Goal: Navigation & Orientation: Find specific page/section

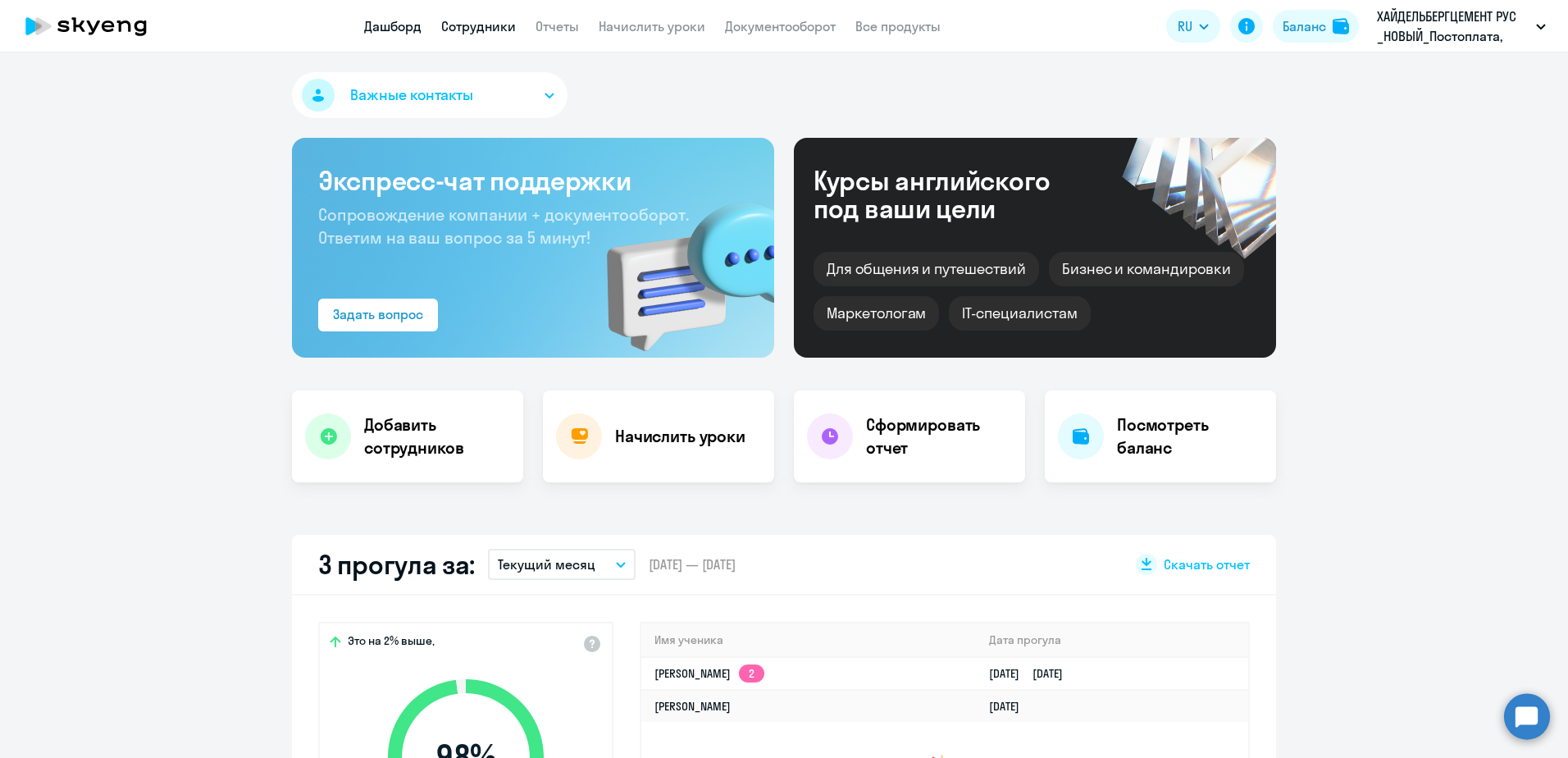
click at [449, 19] on link "Сотрудники" at bounding box center [478, 26] width 74 height 17
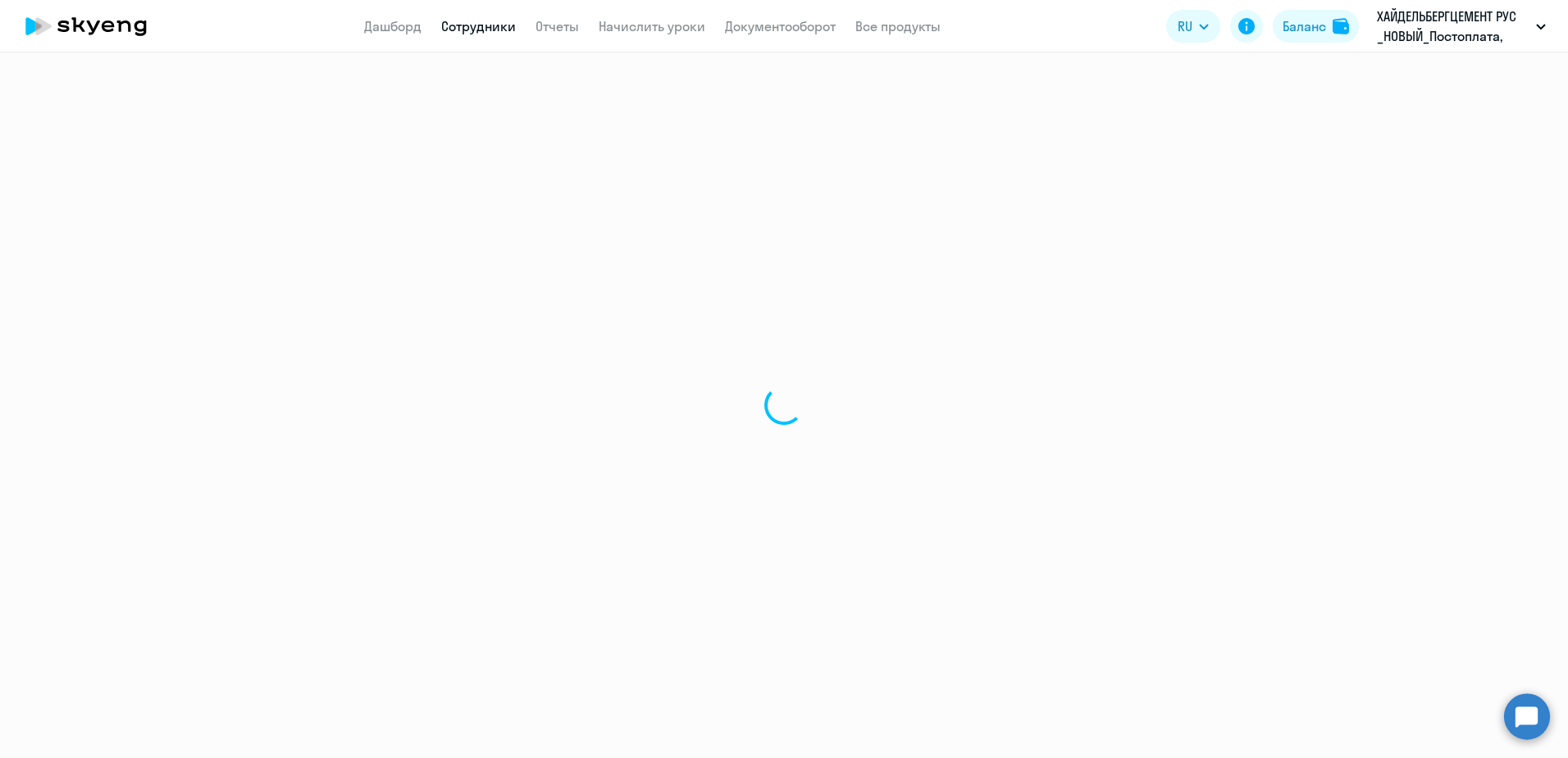
select select "30"
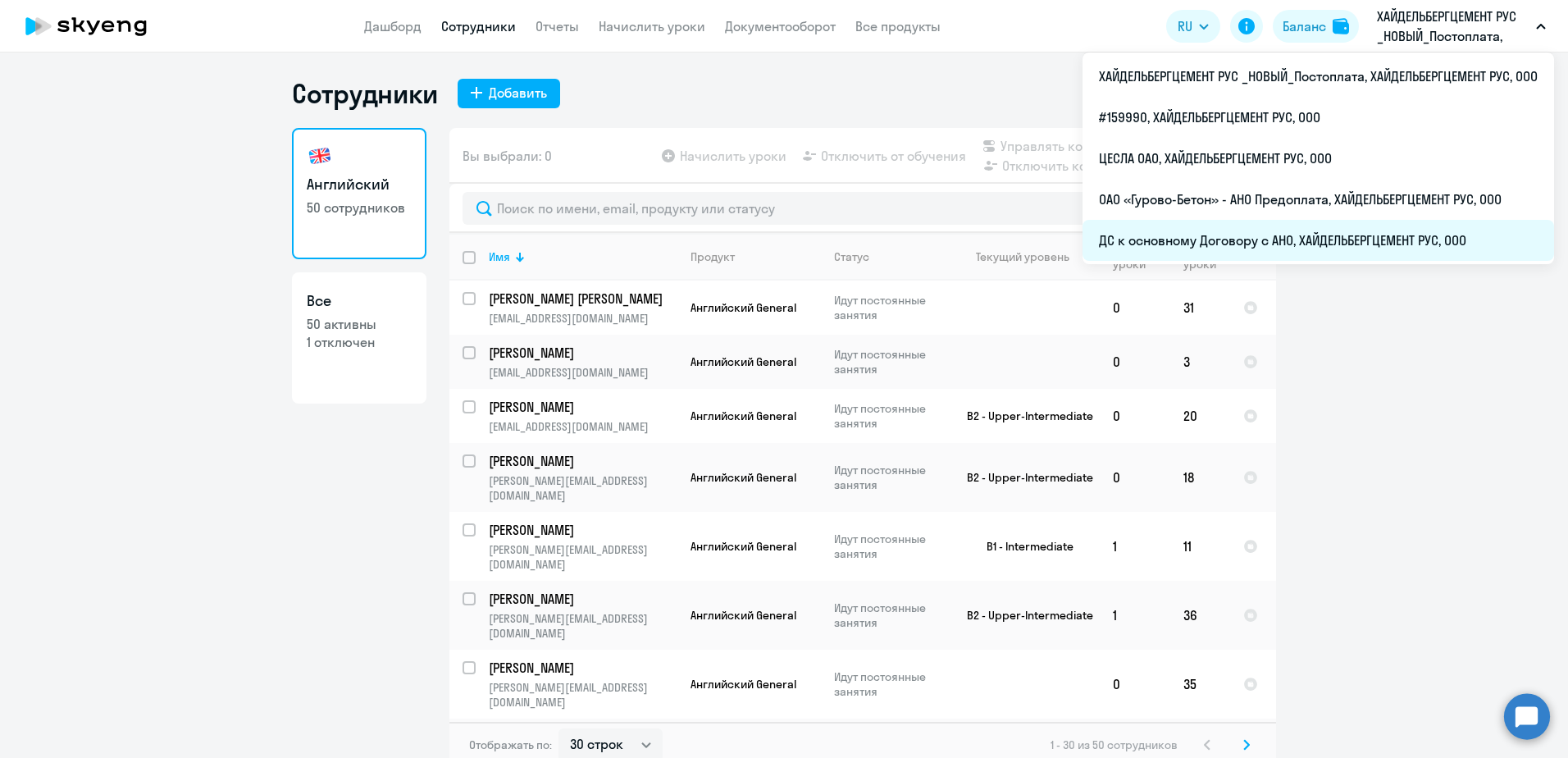
click at [1314, 234] on li "ДС к основному Договору с АНО, ХАЙДЕЛЬБЕРГЦЕМЕНТ РУС, ООО" at bounding box center [1318, 240] width 471 height 41
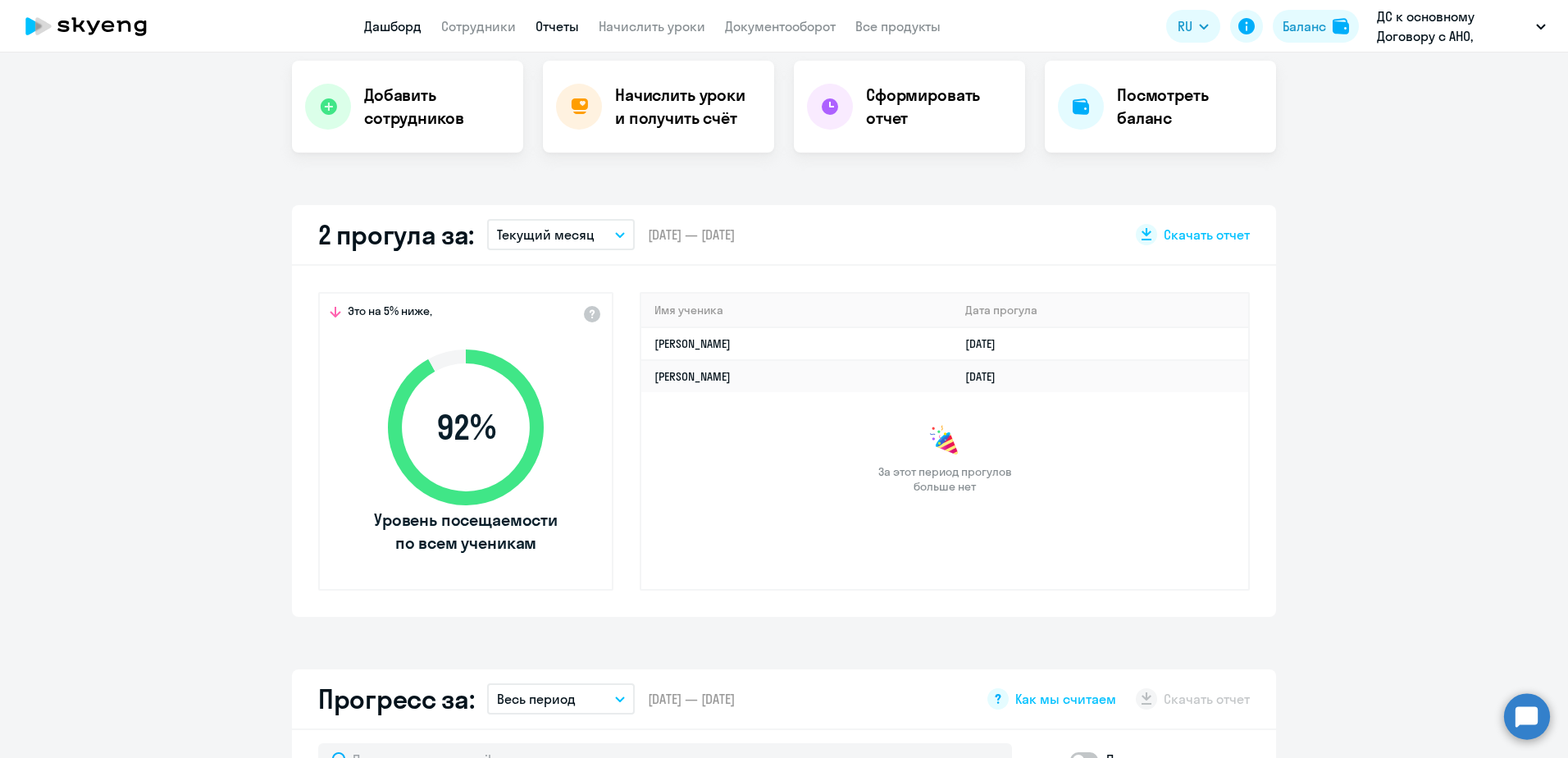
scroll to position [328, 0]
click at [516, 22] on nav "Дашборд Сотрудники Отчеты Начислить уроки Документооборот Все продукты" at bounding box center [653, 27] width 577 height 20
click at [511, 21] on link "Сотрудники" at bounding box center [478, 26] width 74 height 17
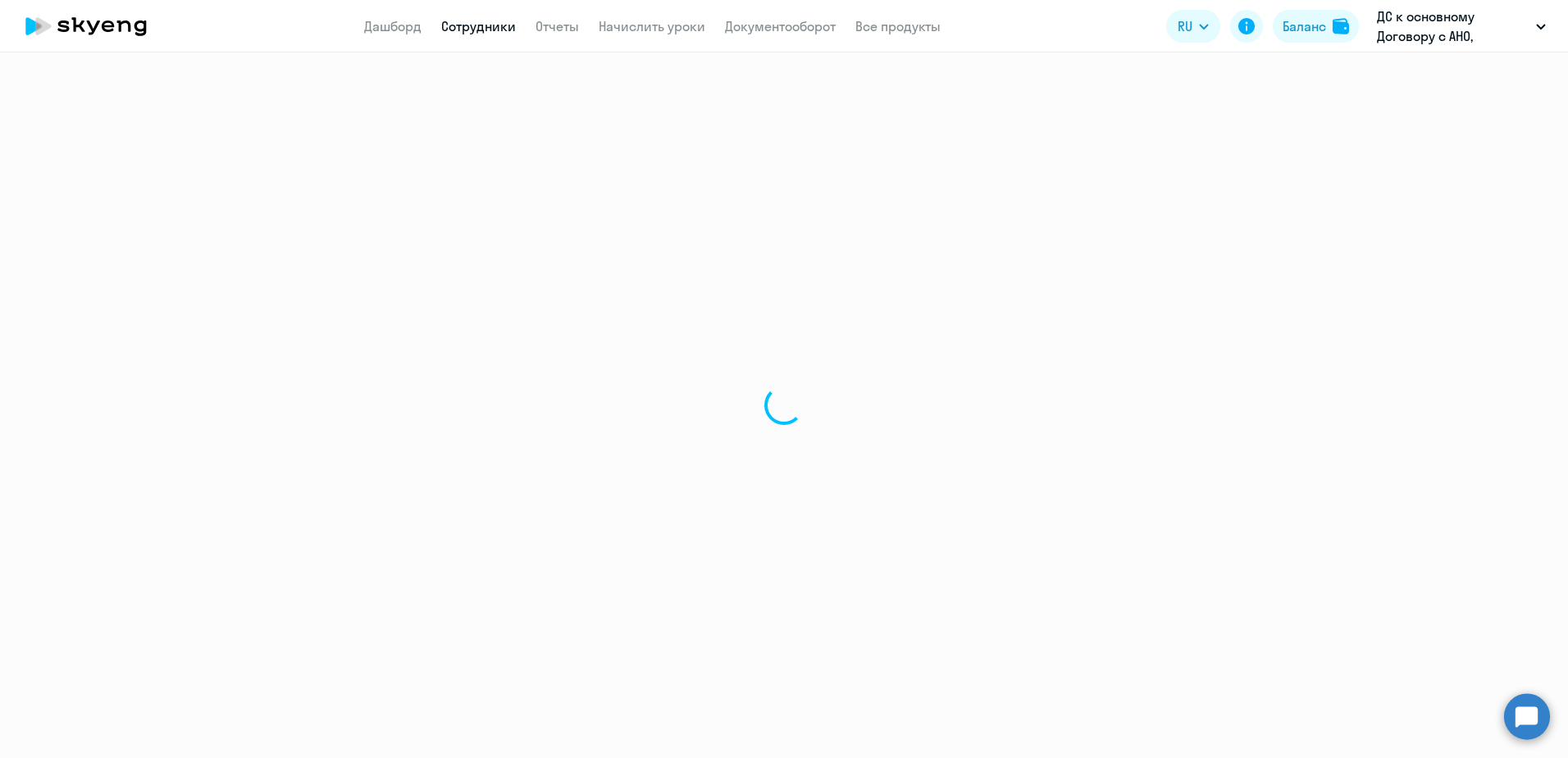
select select "30"
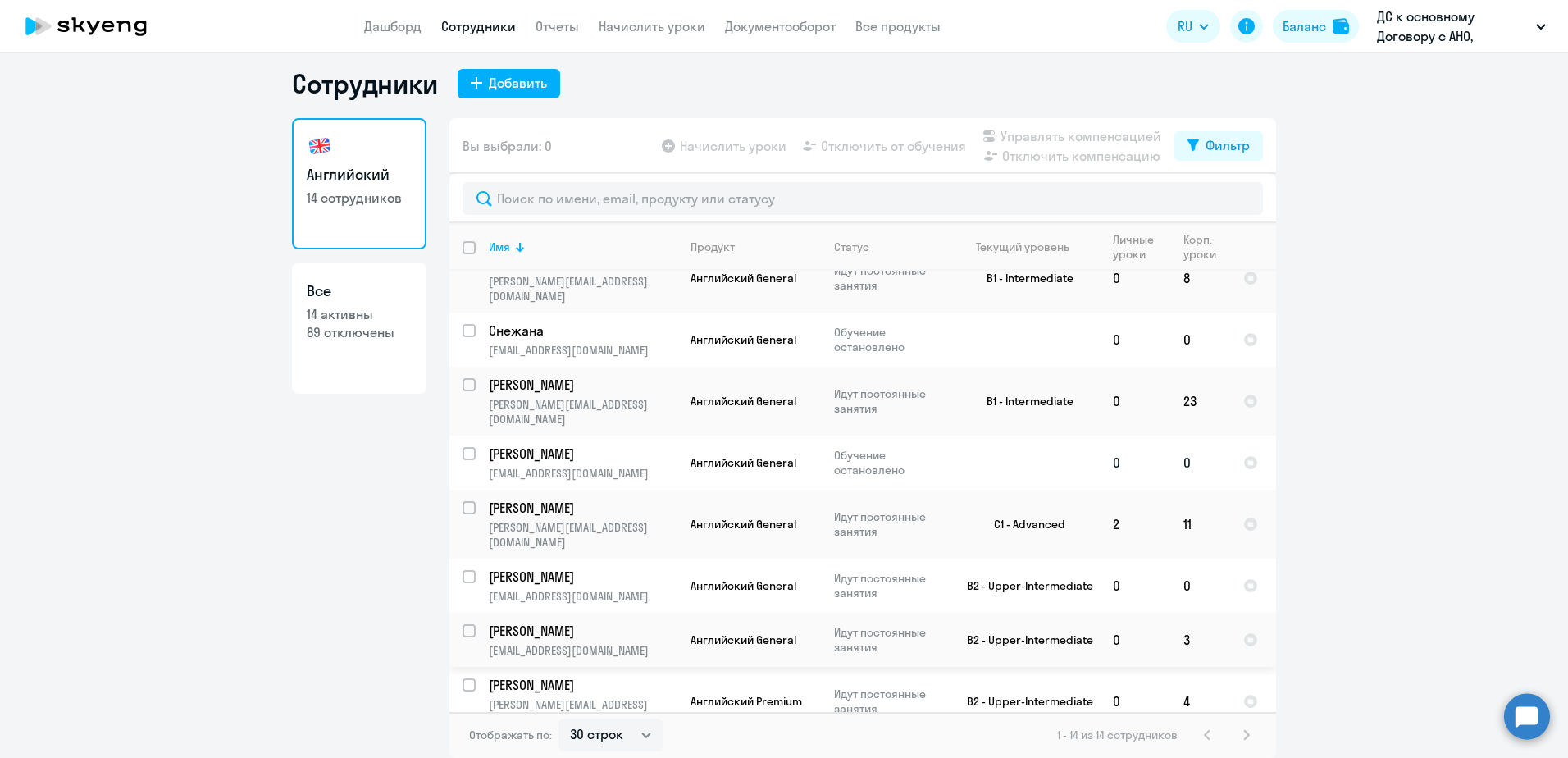
scroll to position [317, 0]
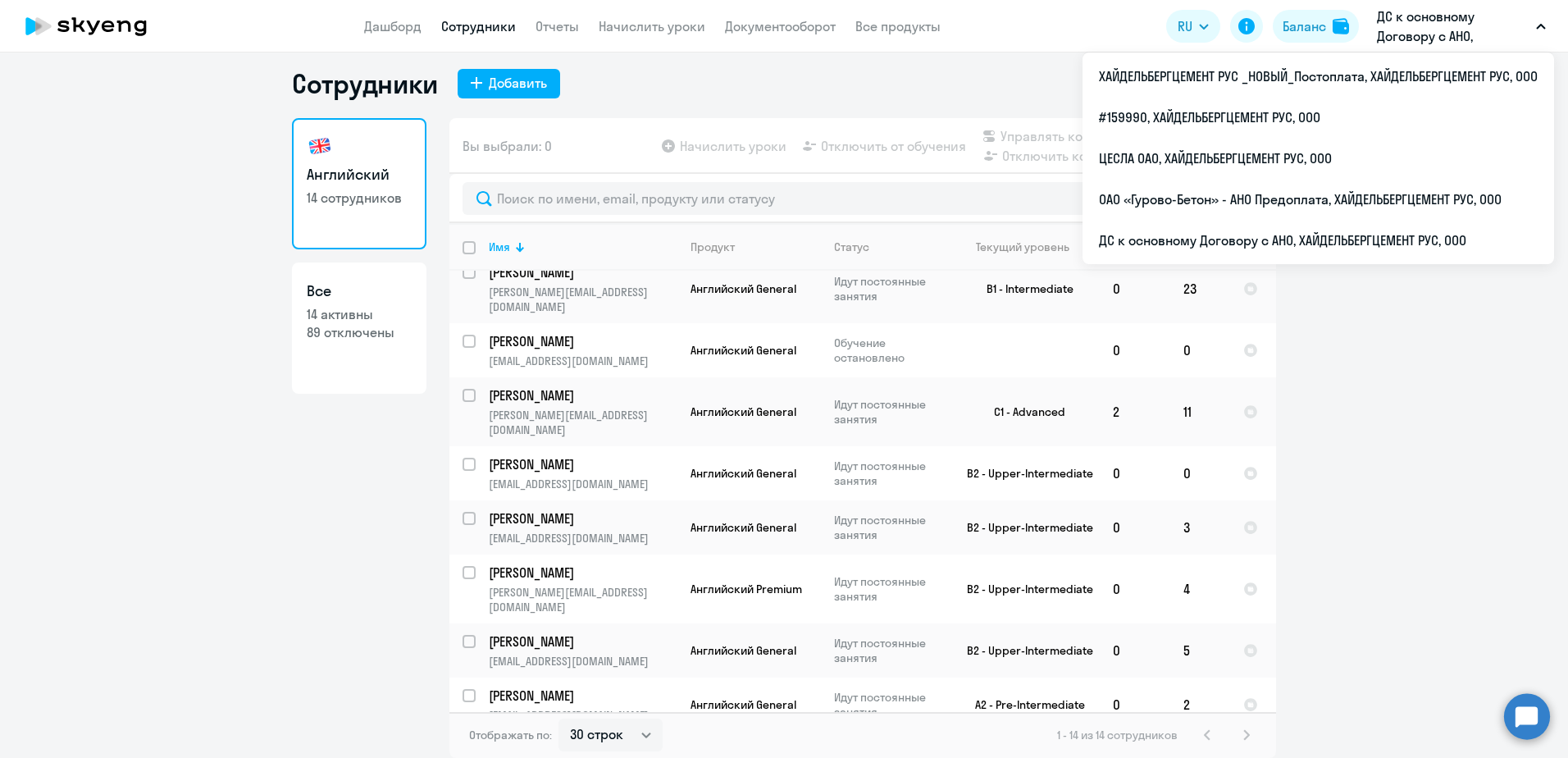
click at [1489, 445] on ng-component "Сотрудники Добавить [DEMOGRAPHIC_DATA] 14 сотрудников Все 14 активны 89 отключе…" at bounding box center [784, 412] width 1568 height 691
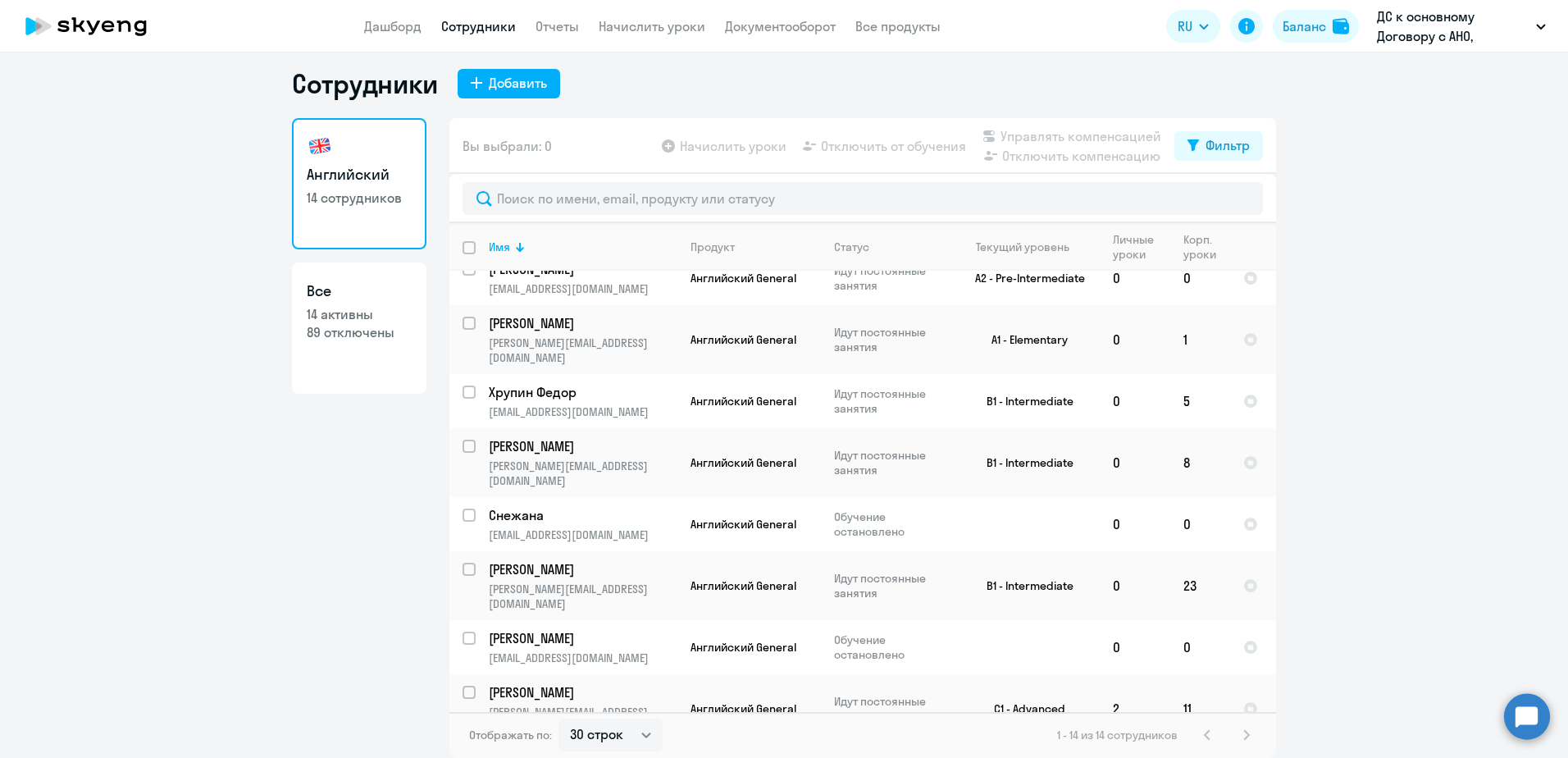
scroll to position [0, 0]
